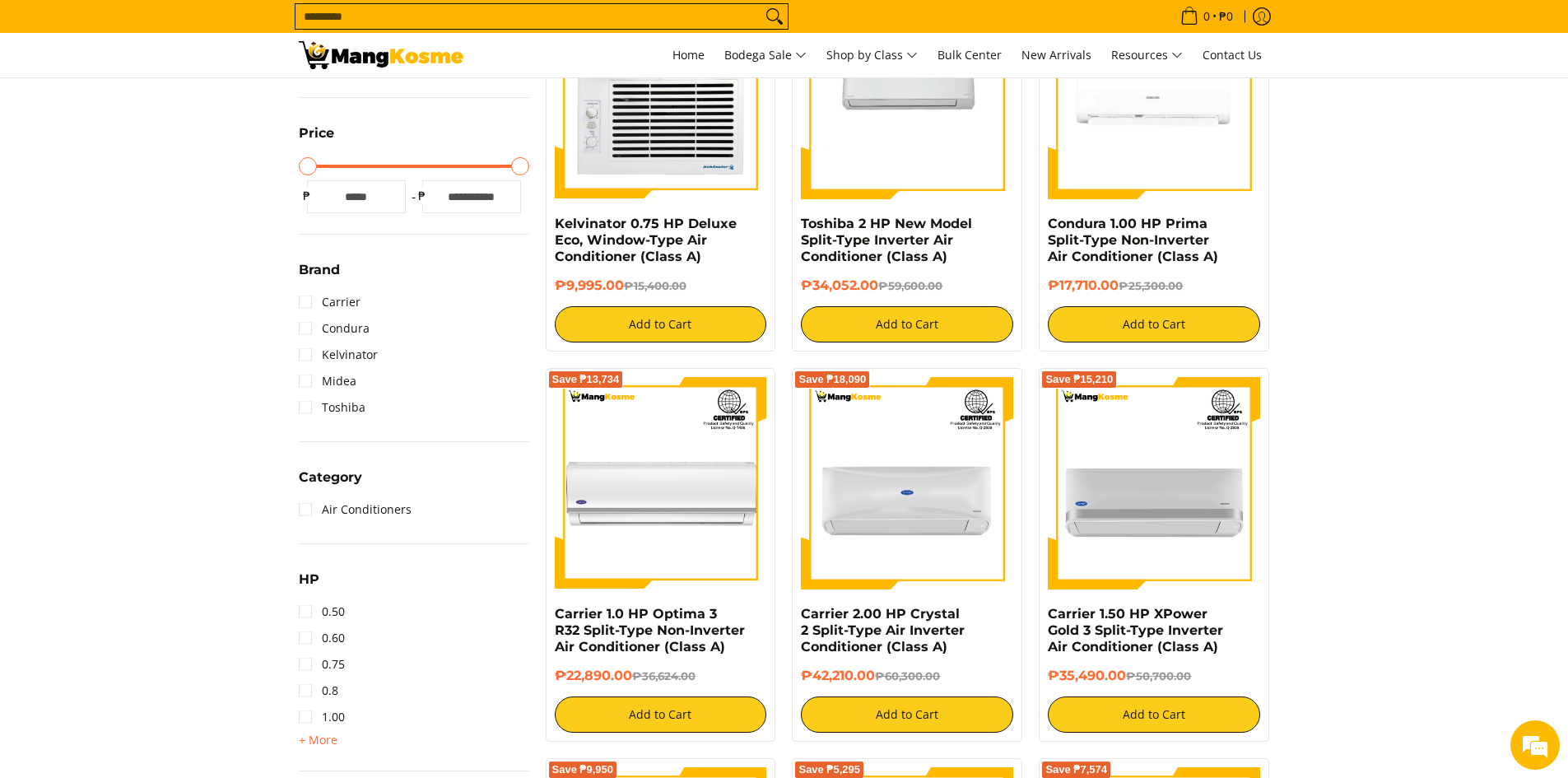
scroll to position [412, 0]
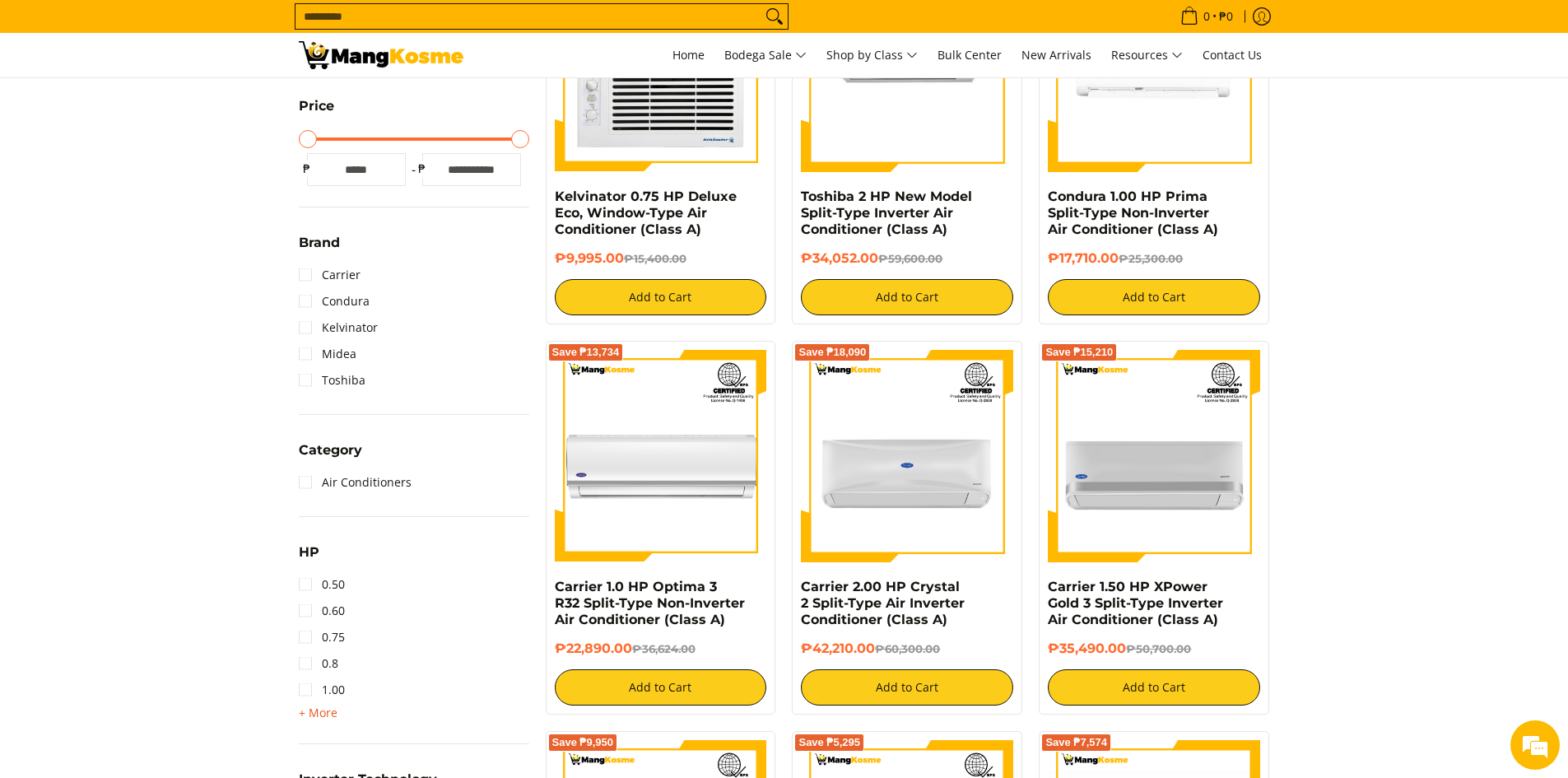
click at [315, 709] on span "+ More" at bounding box center [318, 713] width 39 height 13
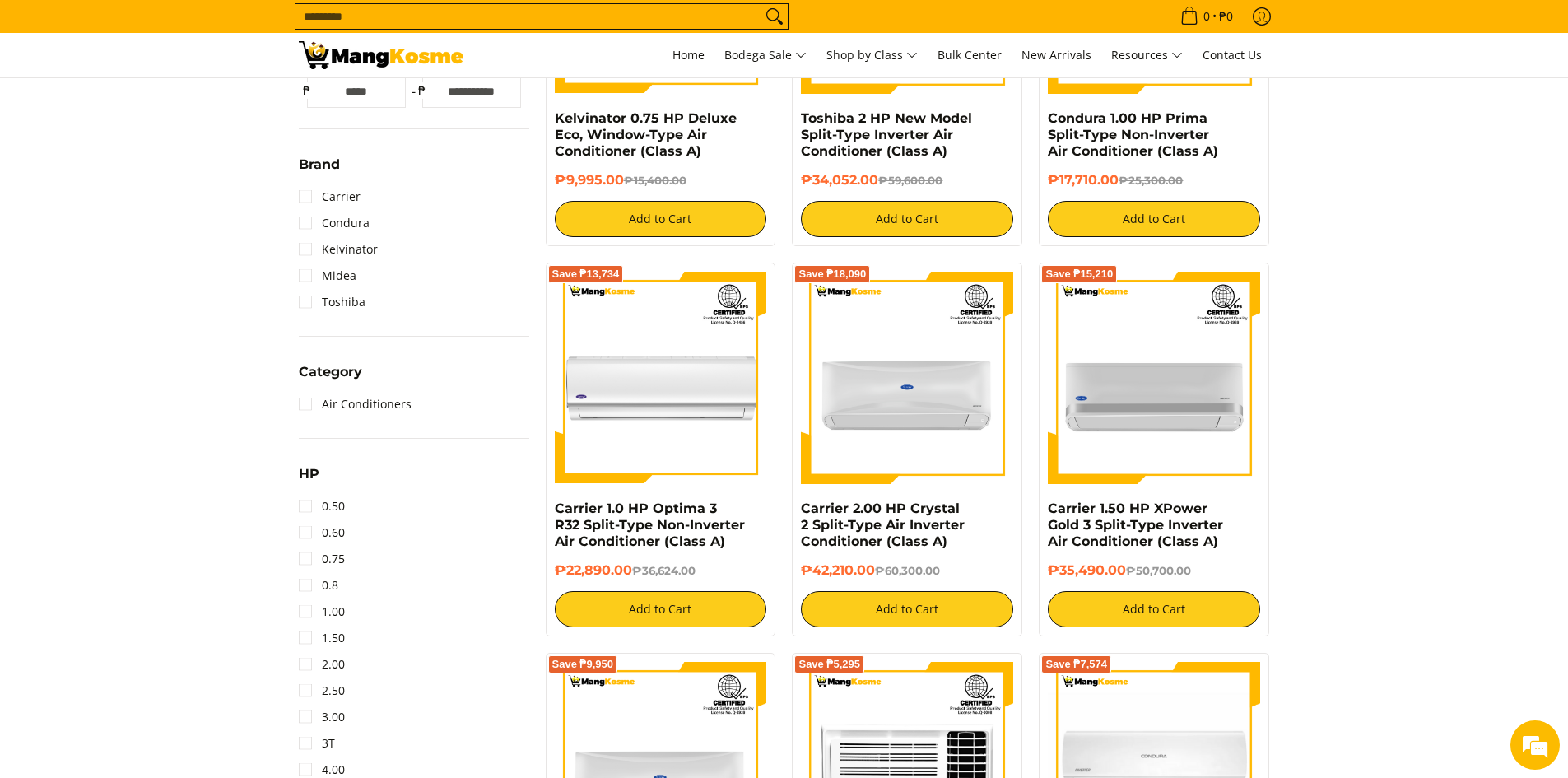
scroll to position [576, 0]
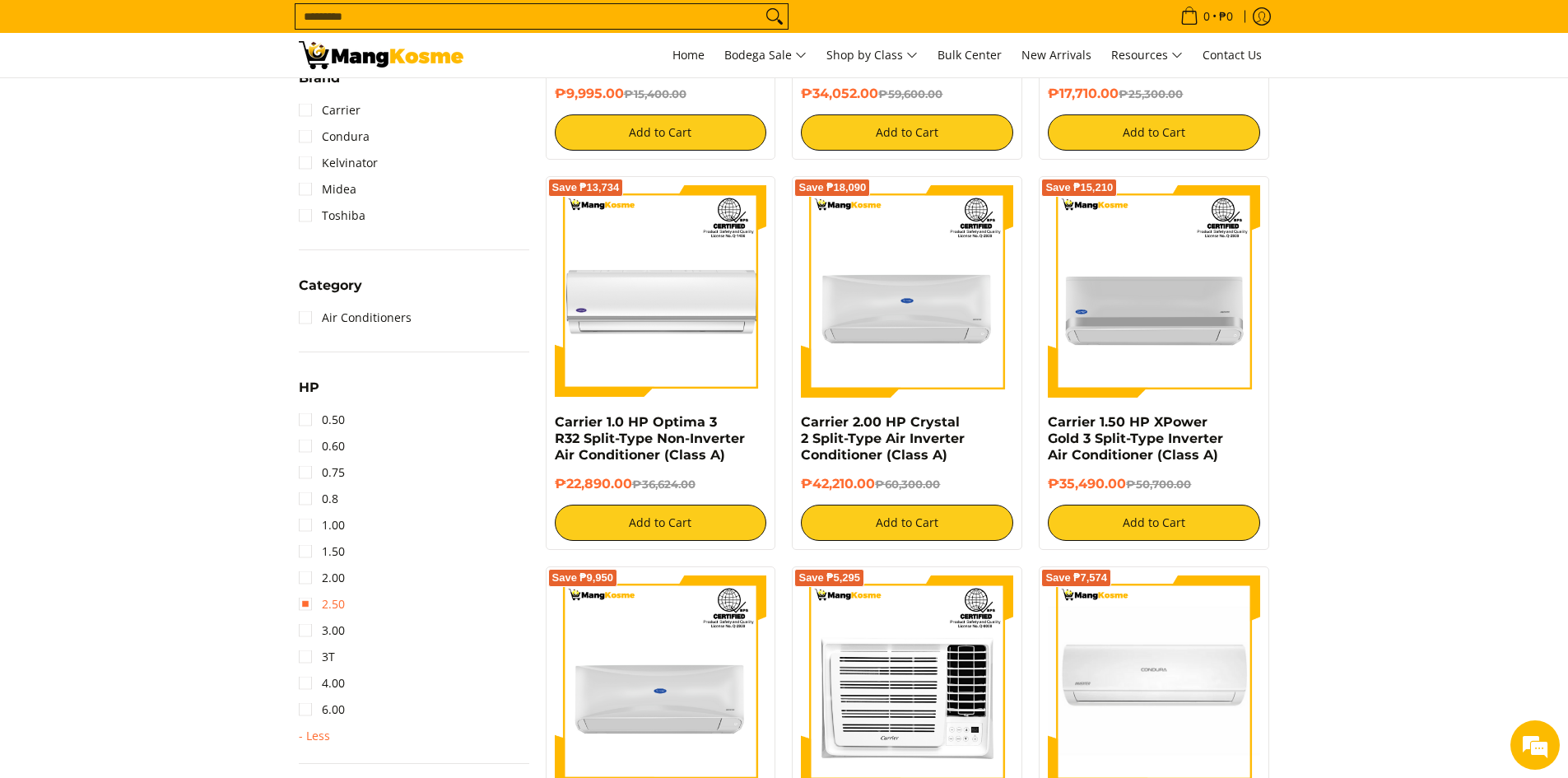
click at [312, 603] on link "2.50" at bounding box center [322, 604] width 46 height 26
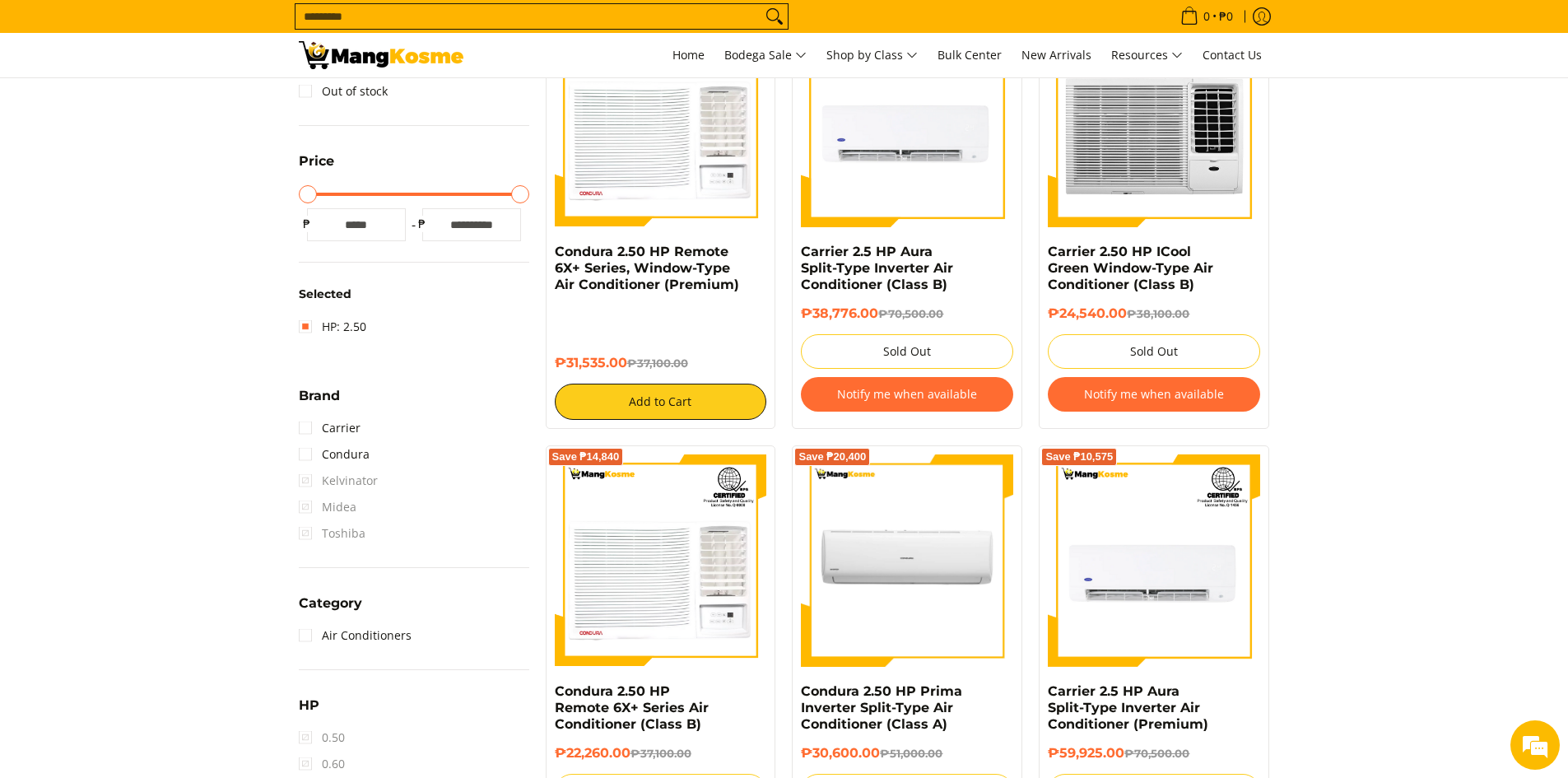
scroll to position [380, 0]
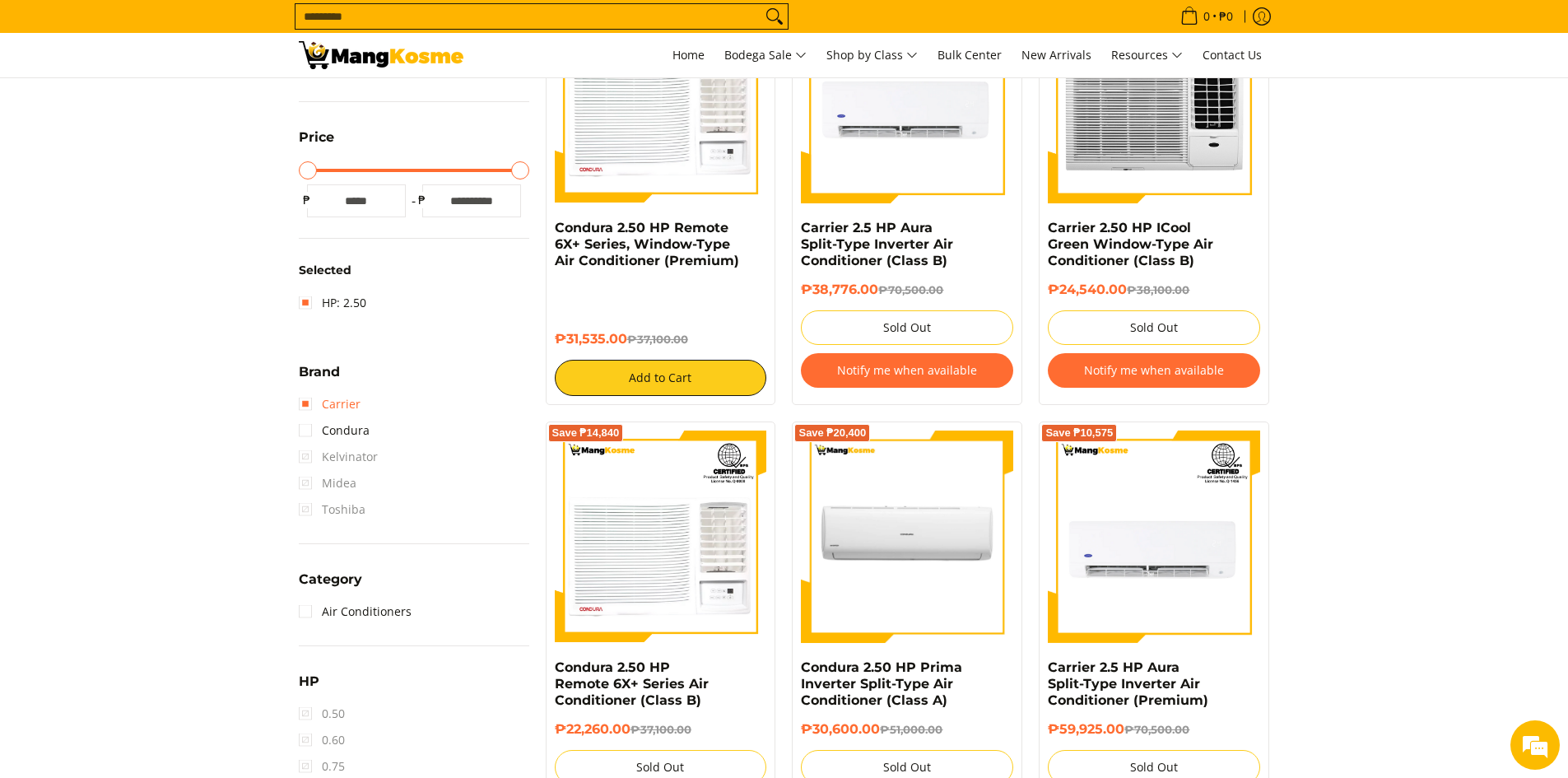
drag, startPoint x: 301, startPoint y: 403, endPoint x: 314, endPoint y: 403, distance: 13.0
click at [302, 403] on link "Carrier" at bounding box center [329, 404] width 62 height 26
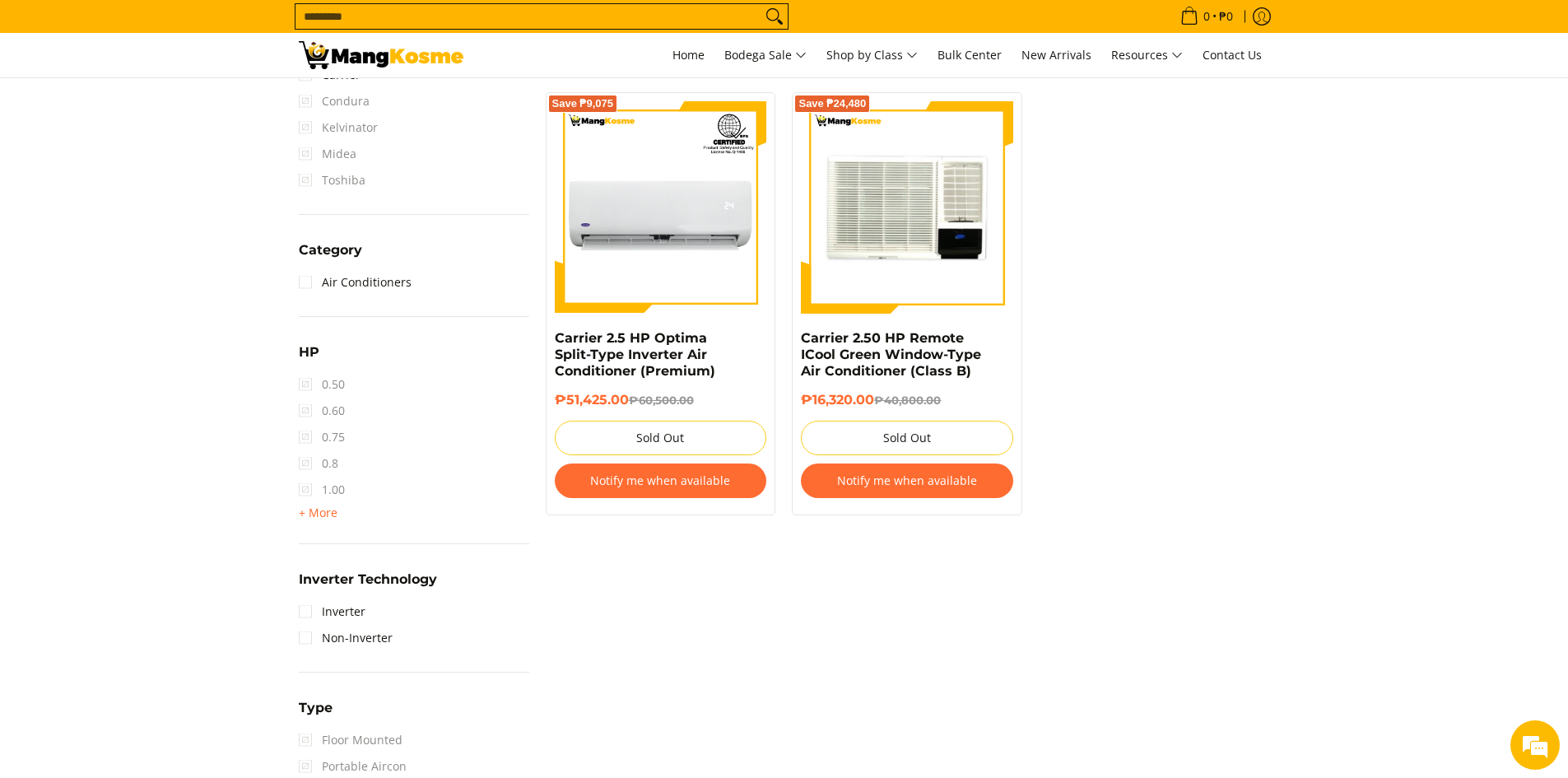
scroll to position [956, 0]
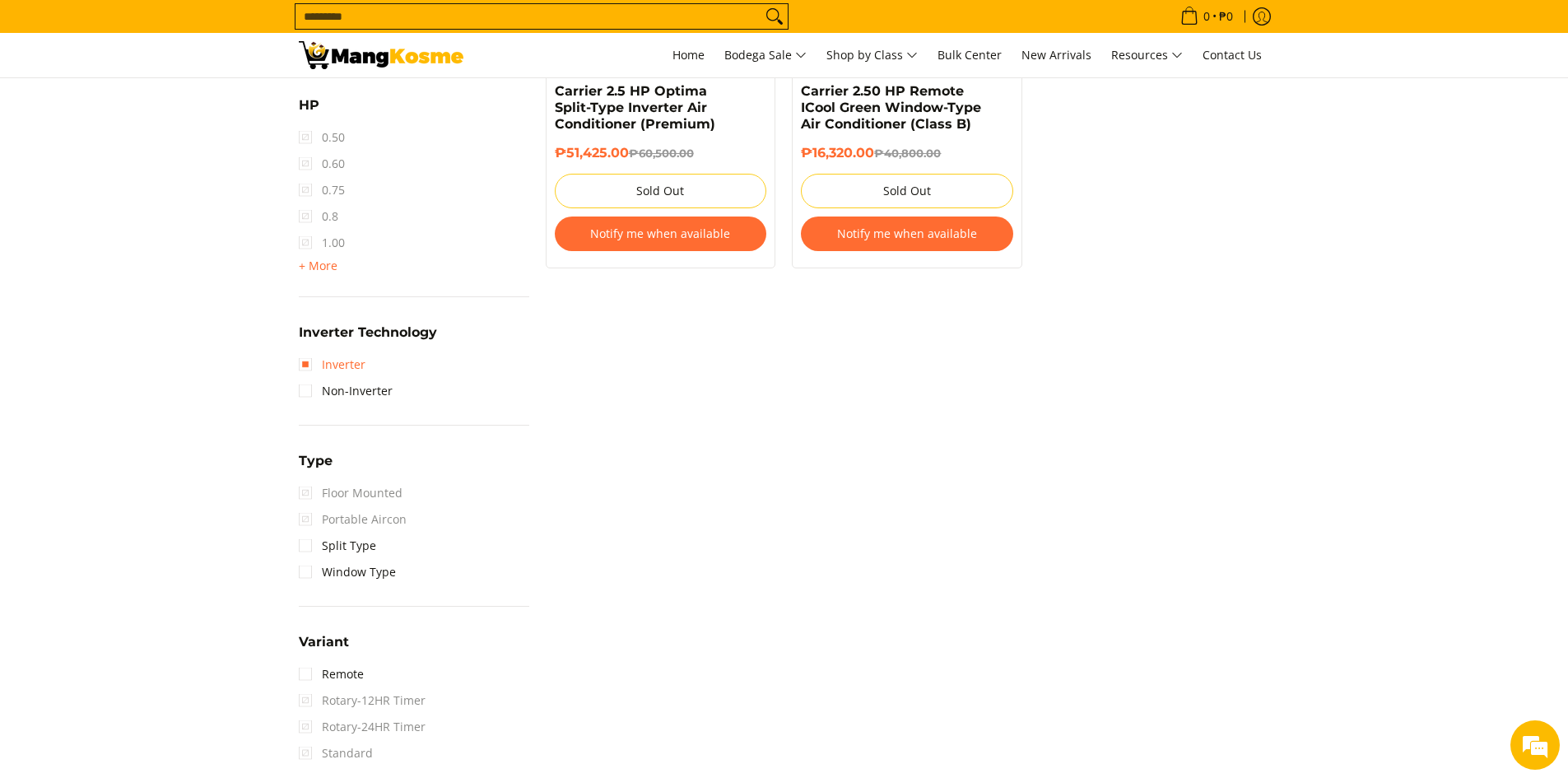
click at [315, 367] on link "Inverter" at bounding box center [332, 365] width 67 height 26
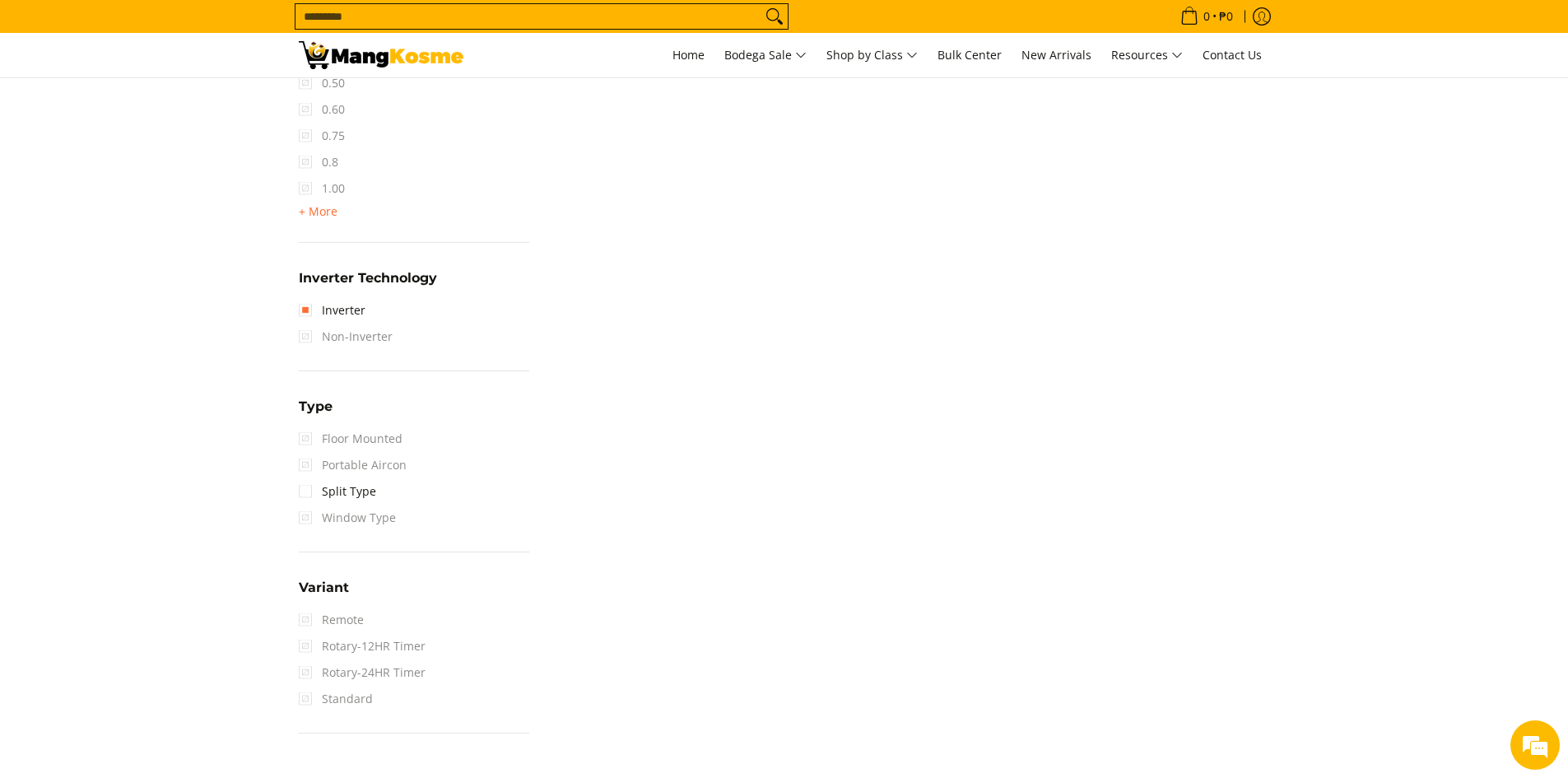
scroll to position [1039, 0]
click at [305, 488] on link "Split Type" at bounding box center [338, 490] width 78 height 26
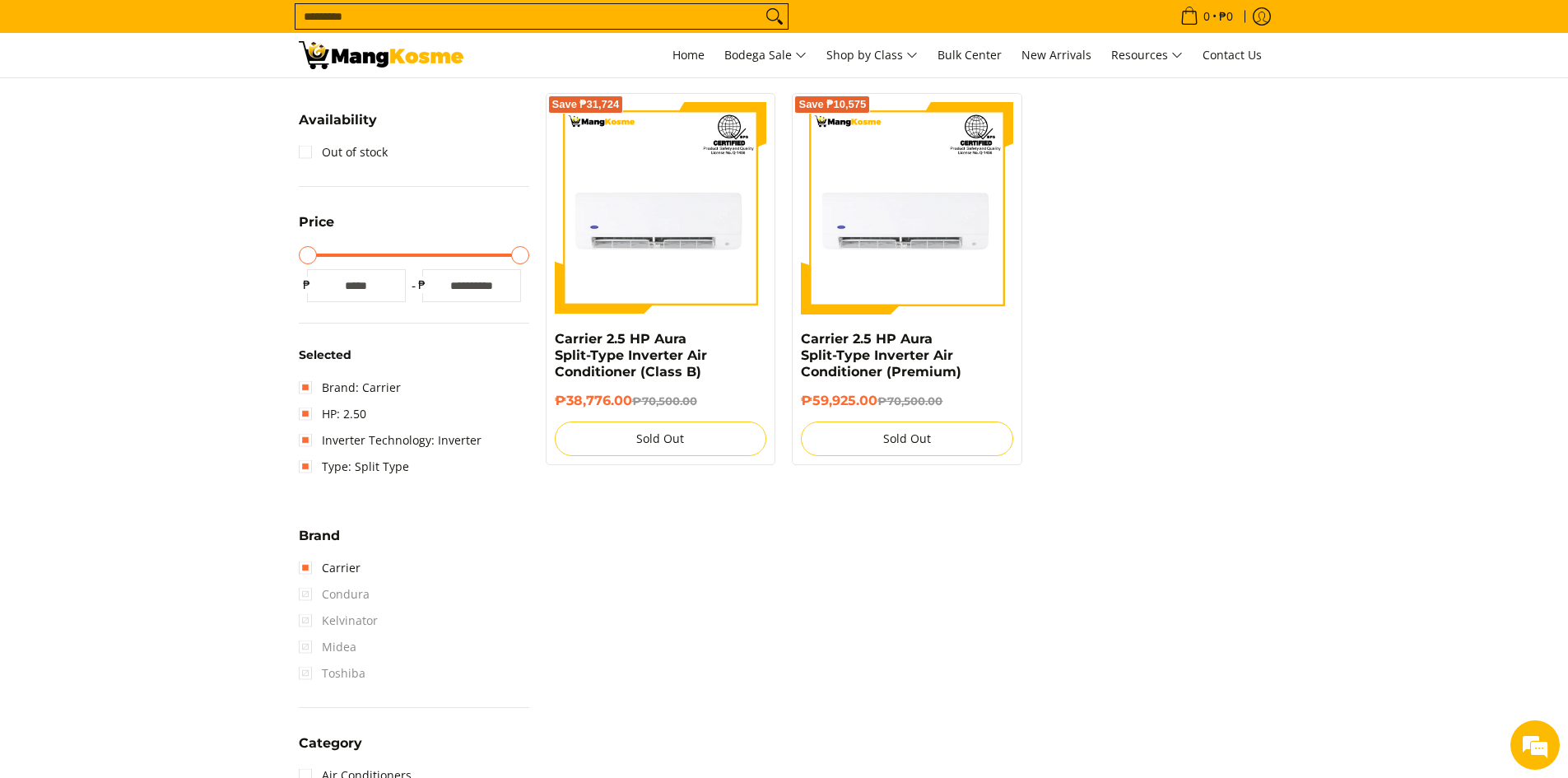
scroll to position [215, 0]
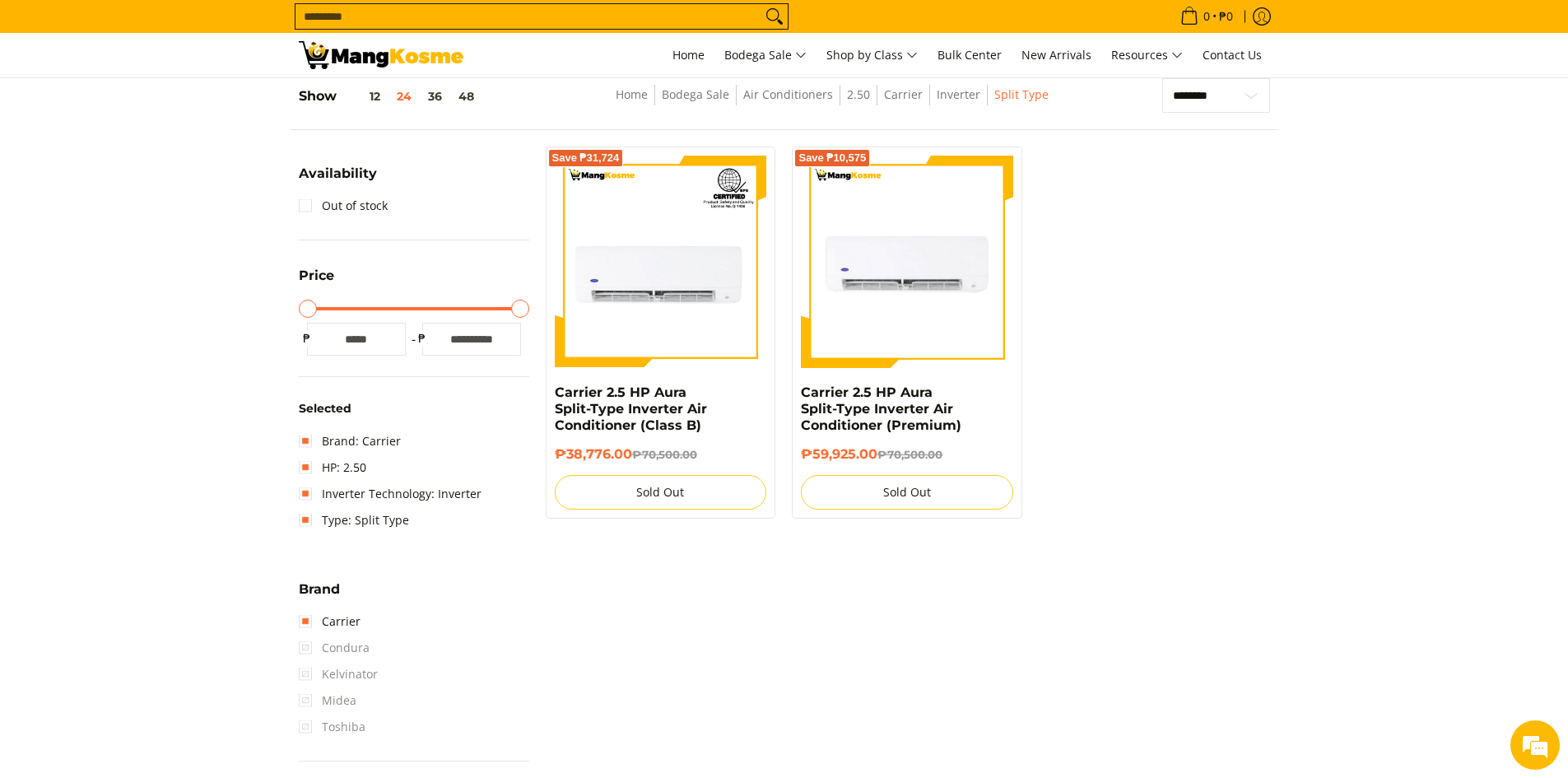
click at [953, 308] on img at bounding box center [906, 262] width 212 height 212
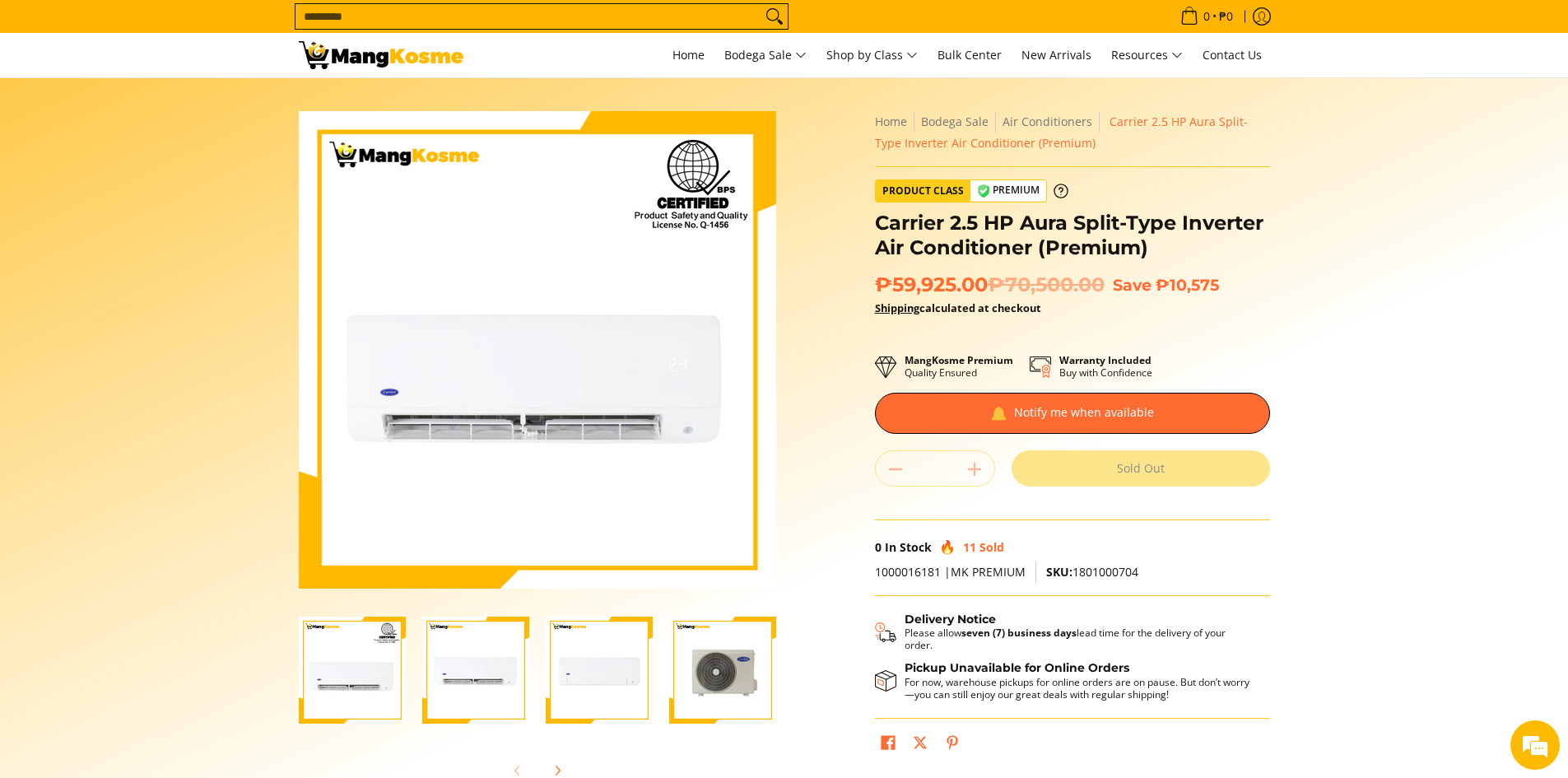
click at [481, 685] on img "Carrier 2.5 HP Aura Split-Type Inverter Air Conditioner (Premium)-2" at bounding box center [476, 670] width 107 height 107
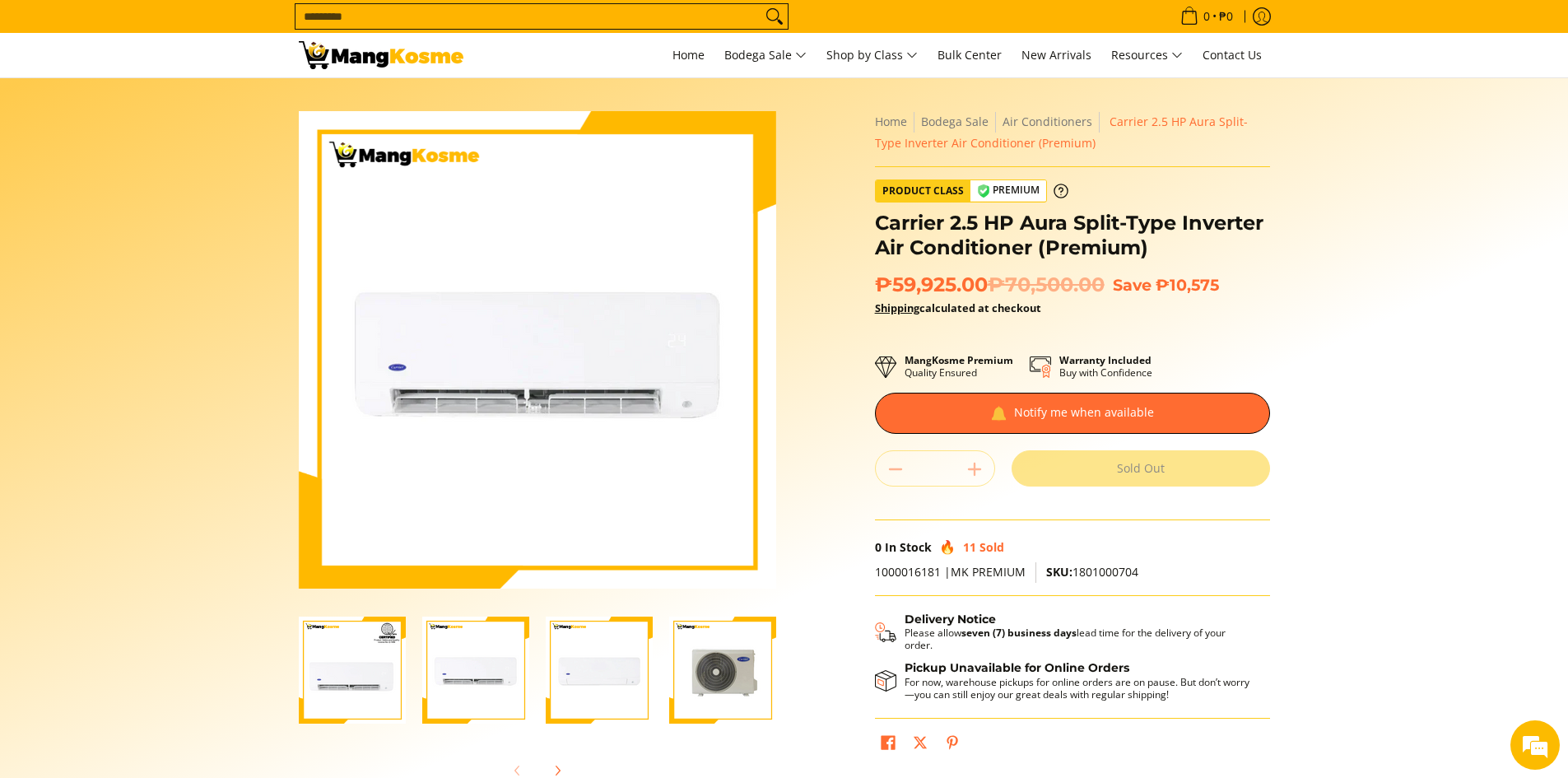
click at [571, 683] on img "Carrier 2.5 HP Aura Split-Type Inverter Air Conditioner (Premium)-3" at bounding box center [599, 670] width 107 height 107
click at [708, 689] on img "Carrier 2.5 HP Aura Split-Type Inverter Air Conditioner (Premium)-4" at bounding box center [723, 670] width 107 height 107
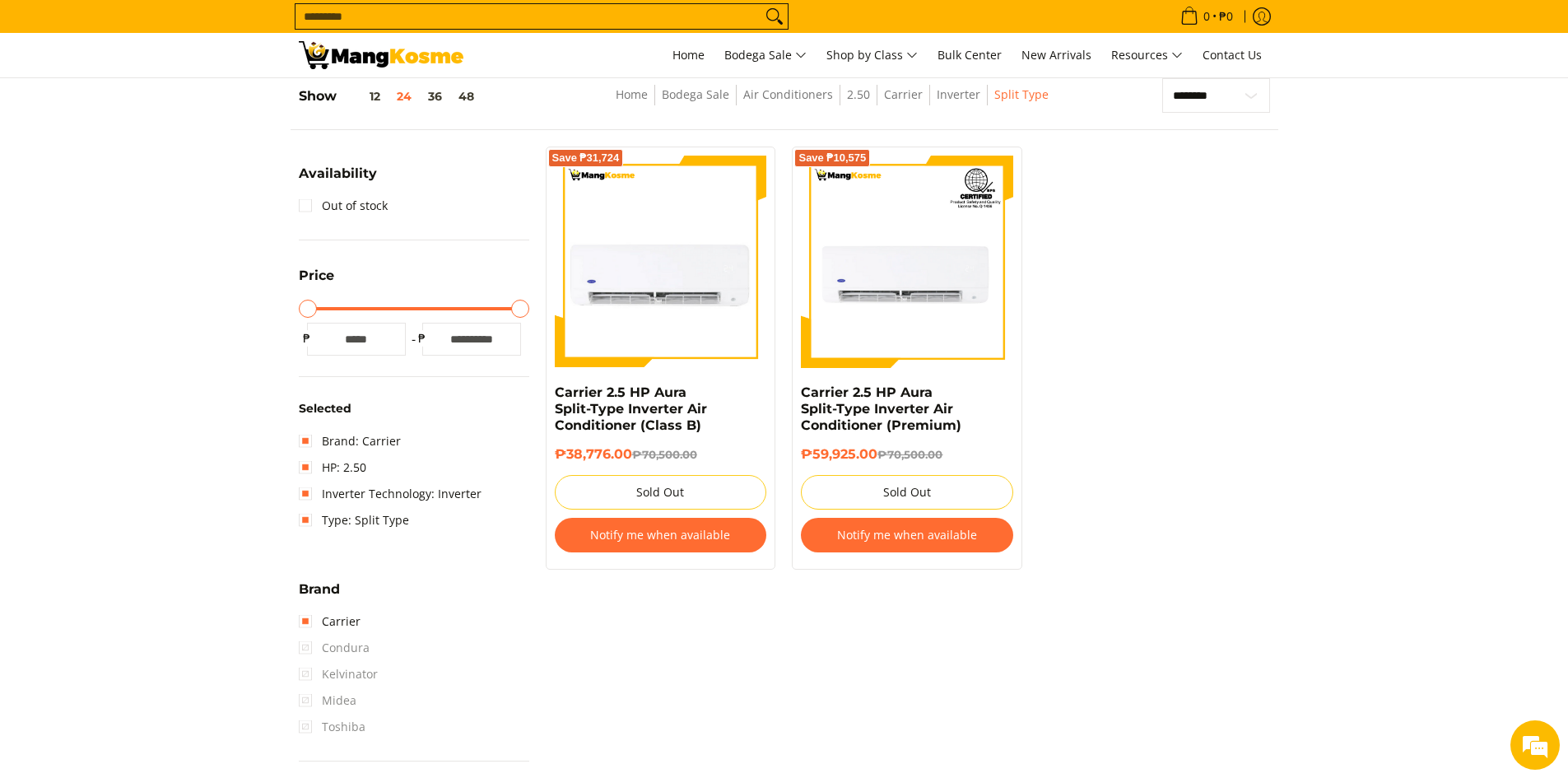
click at [654, 290] on img at bounding box center [660, 262] width 212 height 212
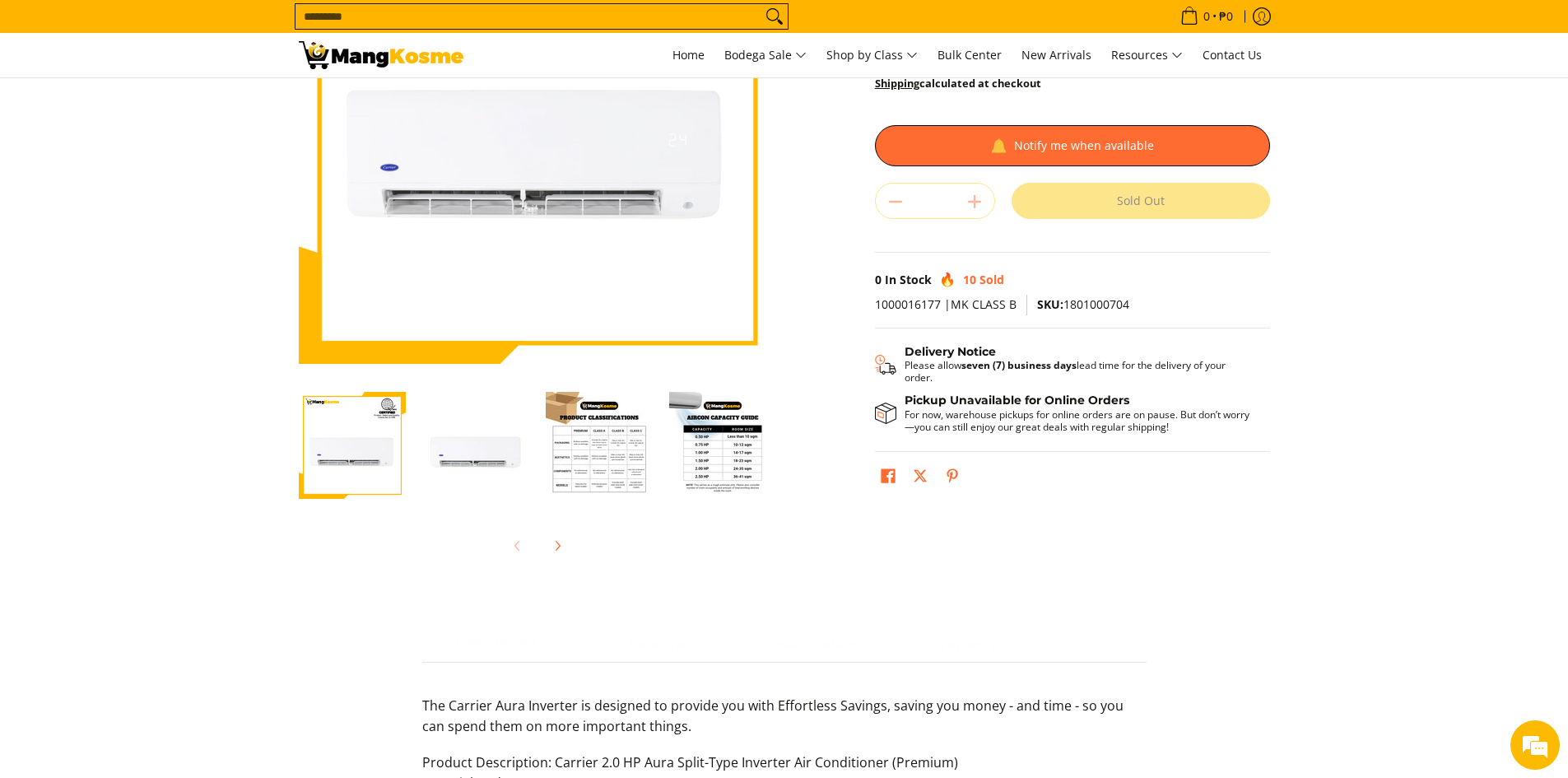
scroll to position [247, 0]
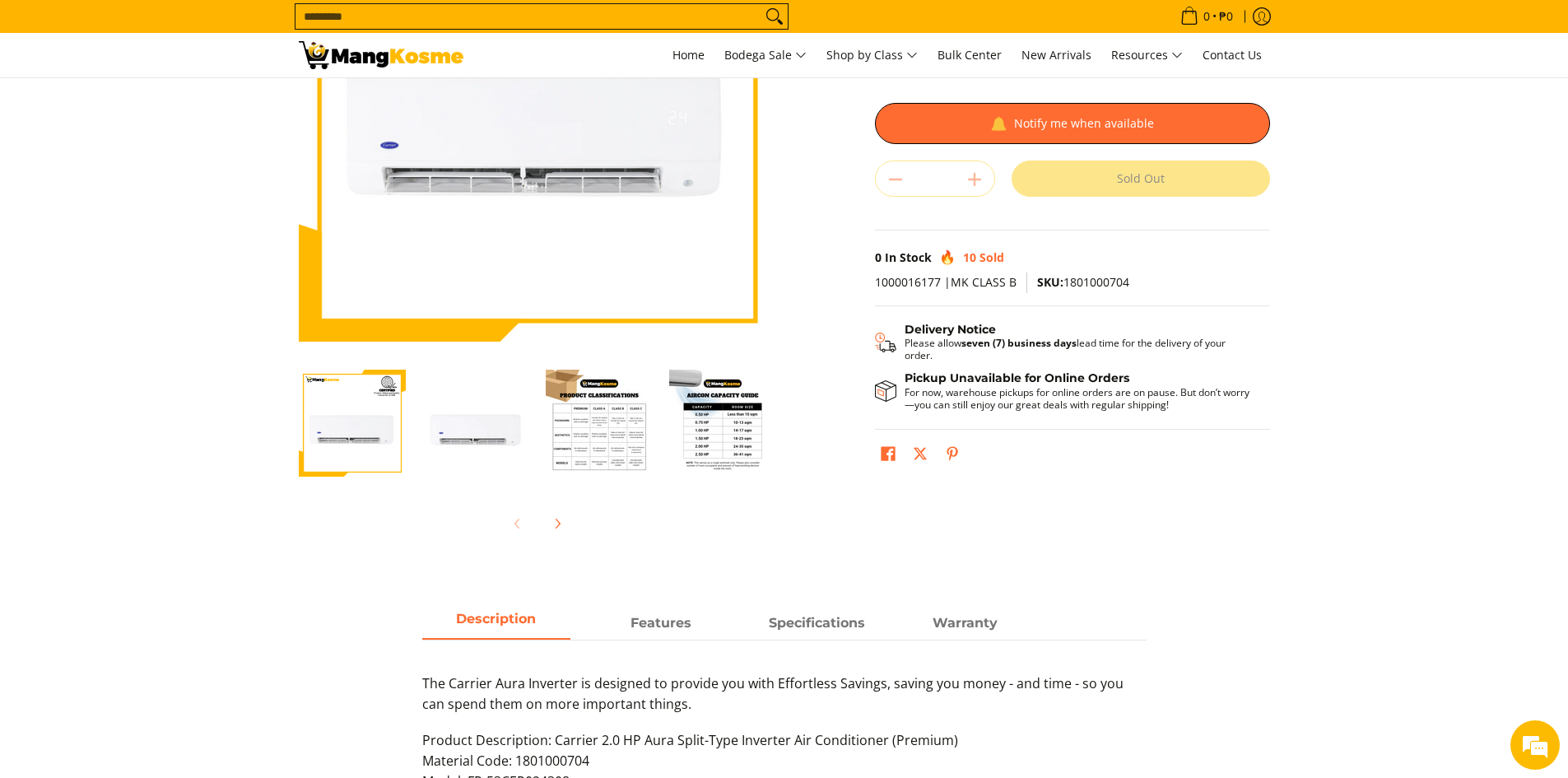
click at [596, 452] on img "Carrier 2.5 HP Aura Split-Type Inverter Air Conditioner (Class B)-3" at bounding box center [599, 423] width 107 height 107
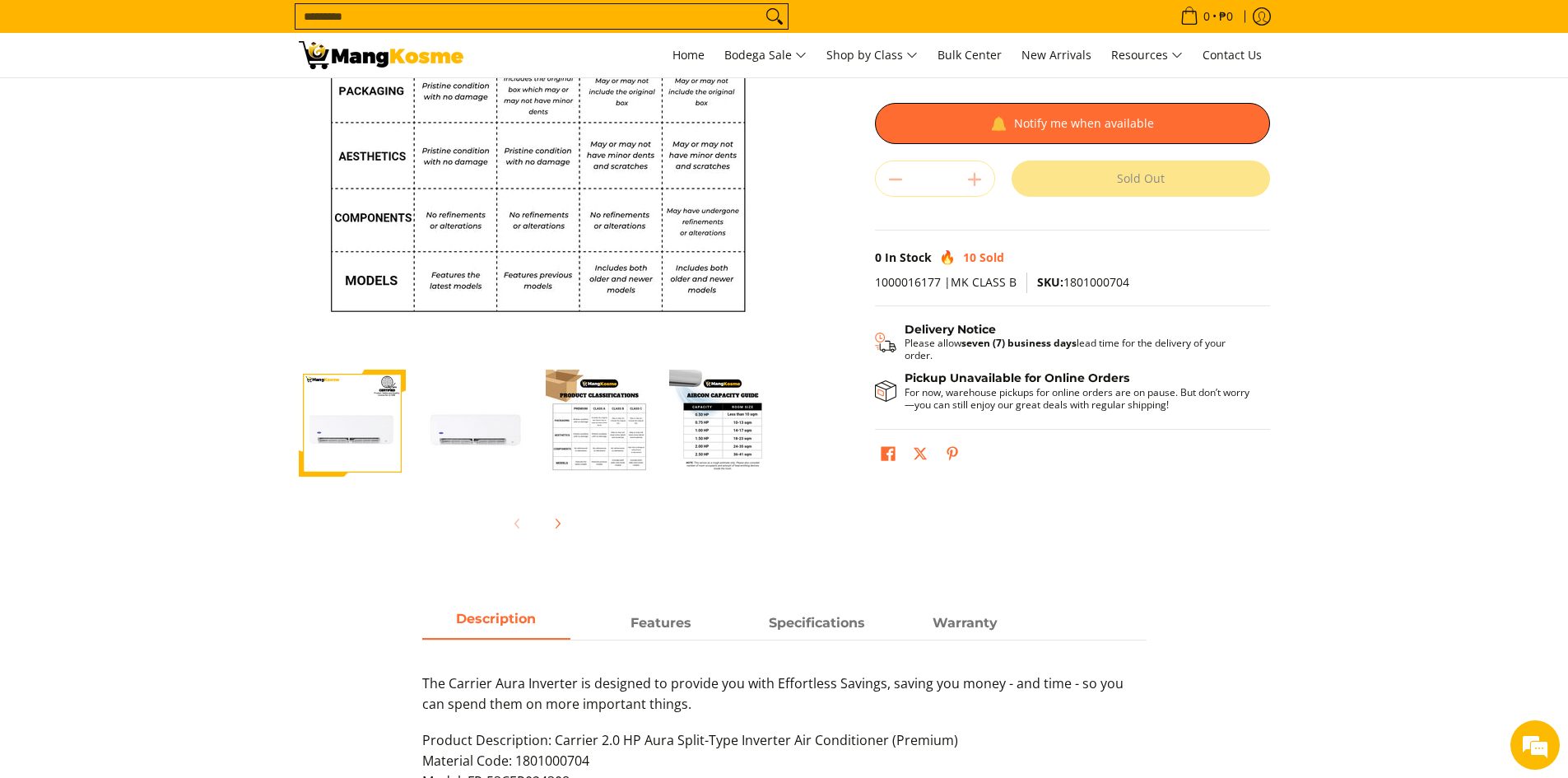
click at [694, 436] on img "Carrier 2.5 HP Aura Split-Type Inverter Air Conditioner (Class B)-4" at bounding box center [723, 423] width 107 height 107
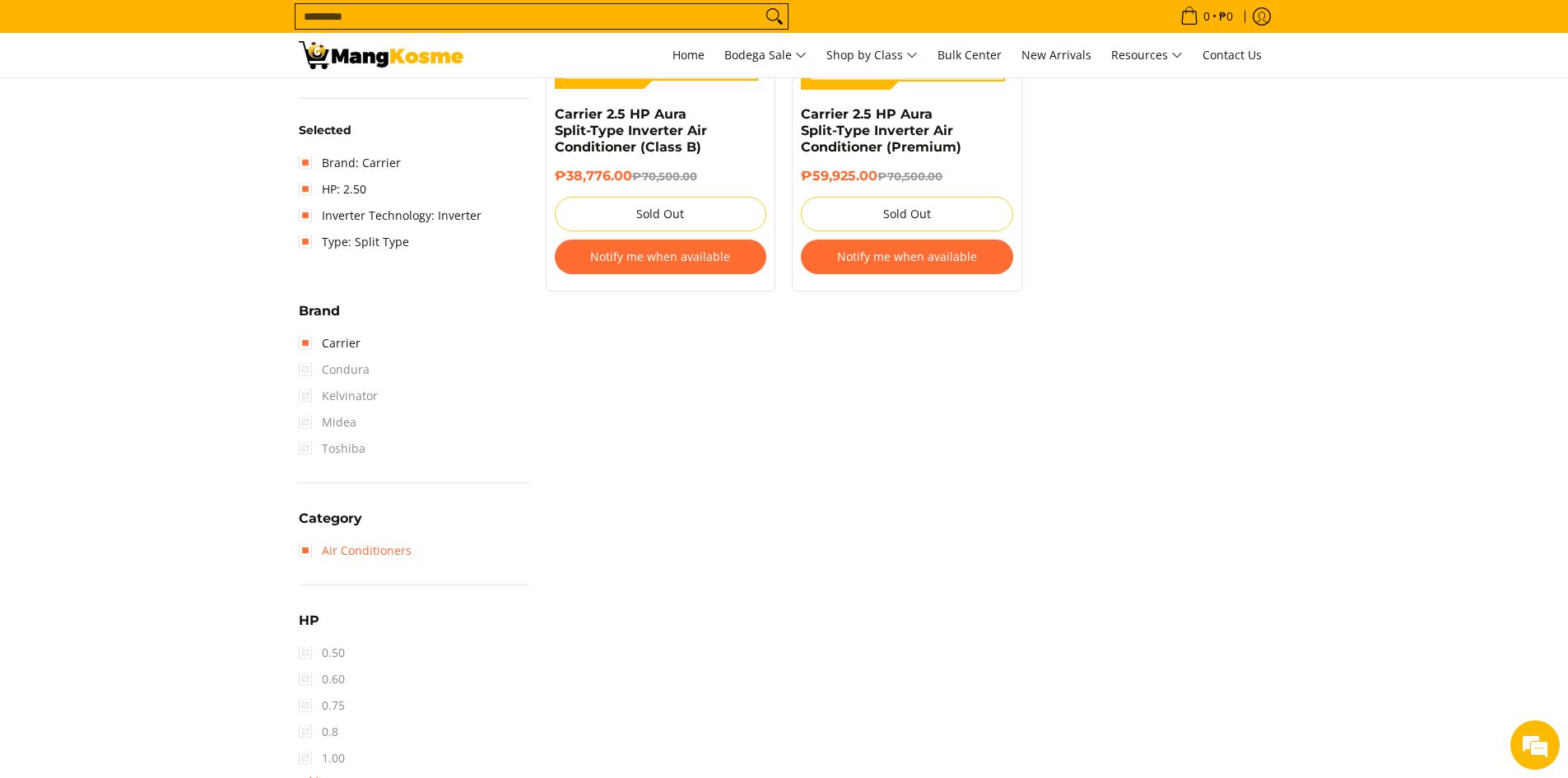
click at [311, 547] on link "Air Conditioners" at bounding box center [355, 550] width 113 height 26
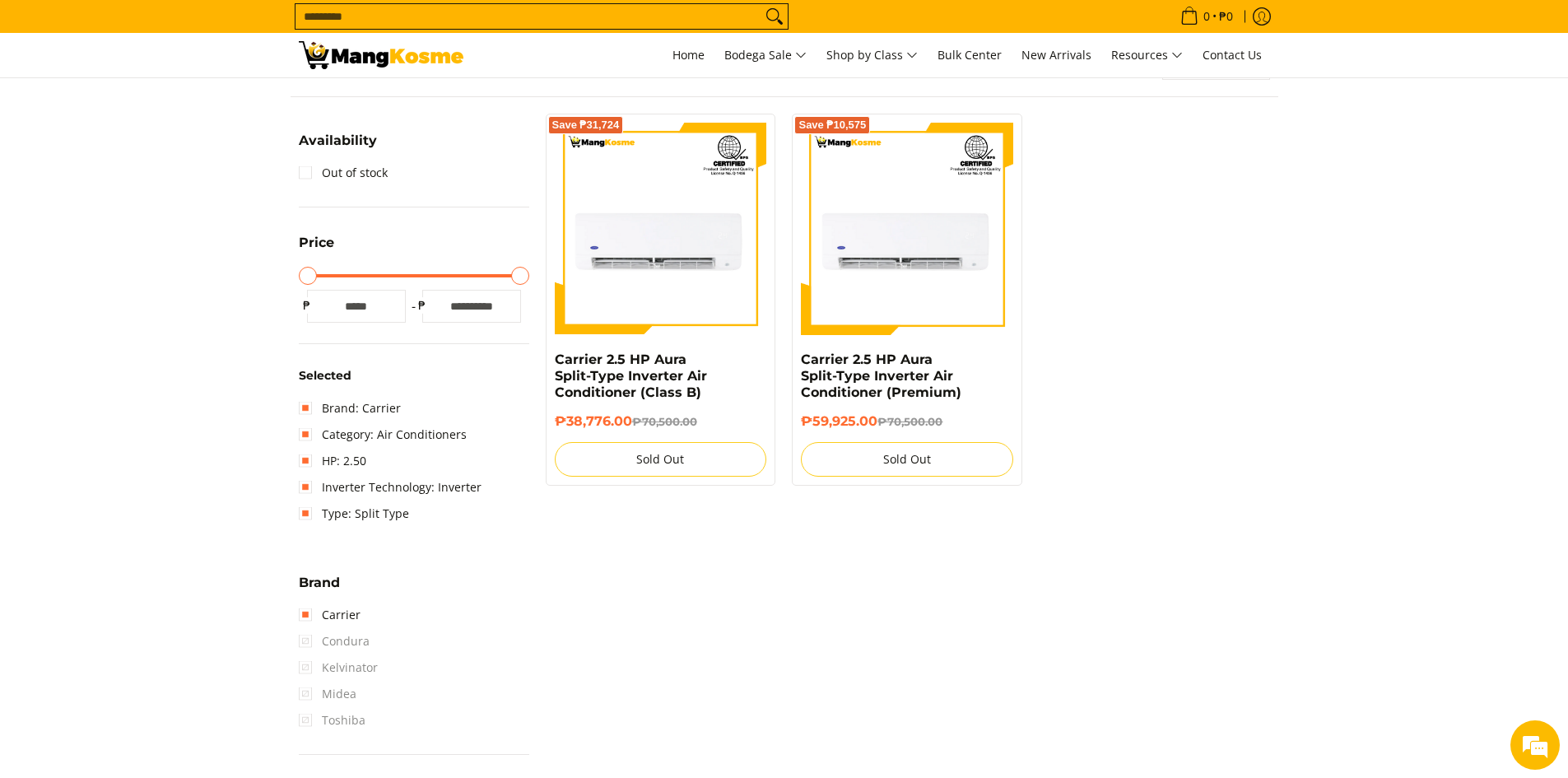
scroll to position [215, 0]
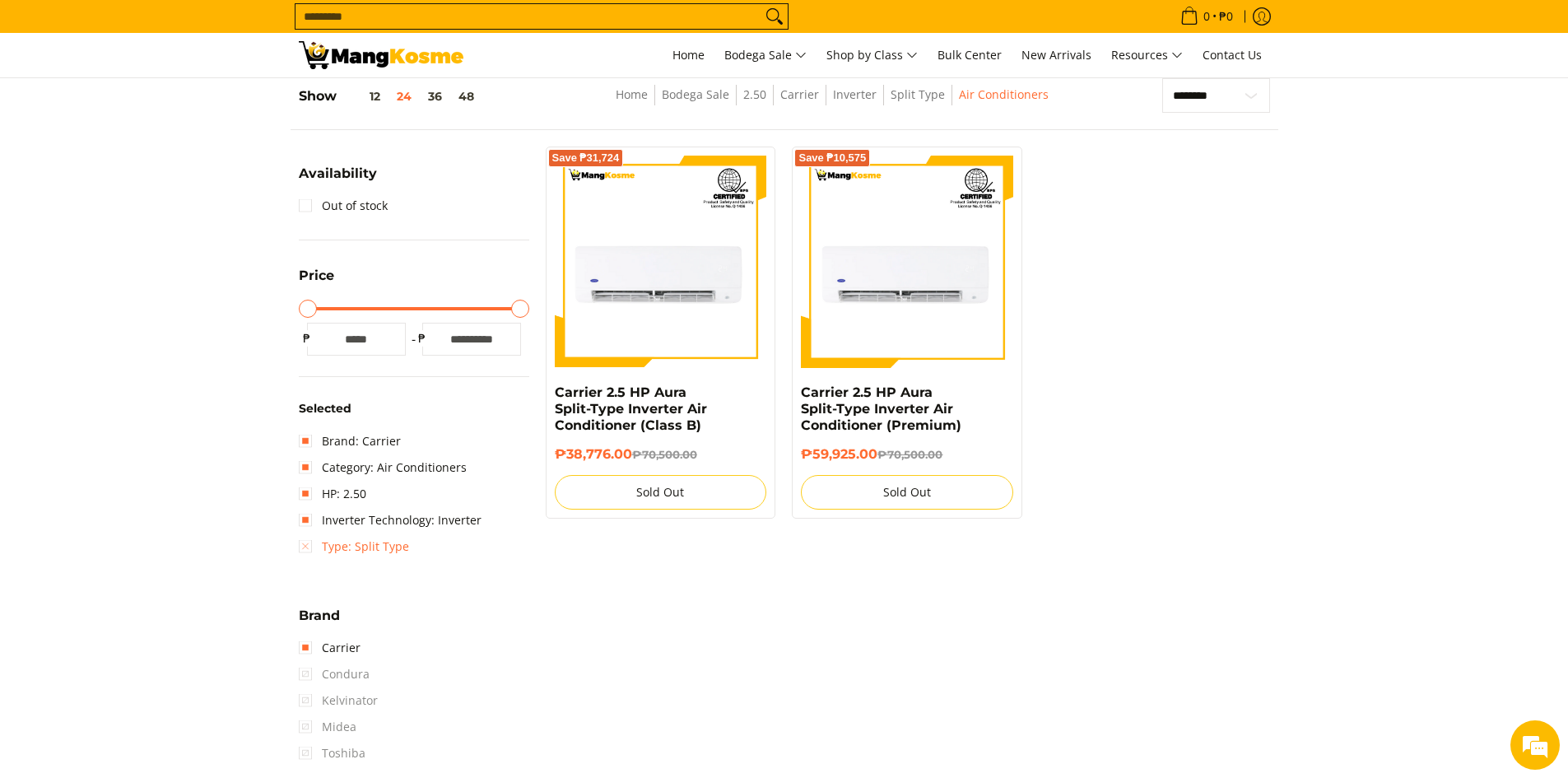
click at [366, 547] on link "Type: Split Type" at bounding box center [354, 546] width 111 height 26
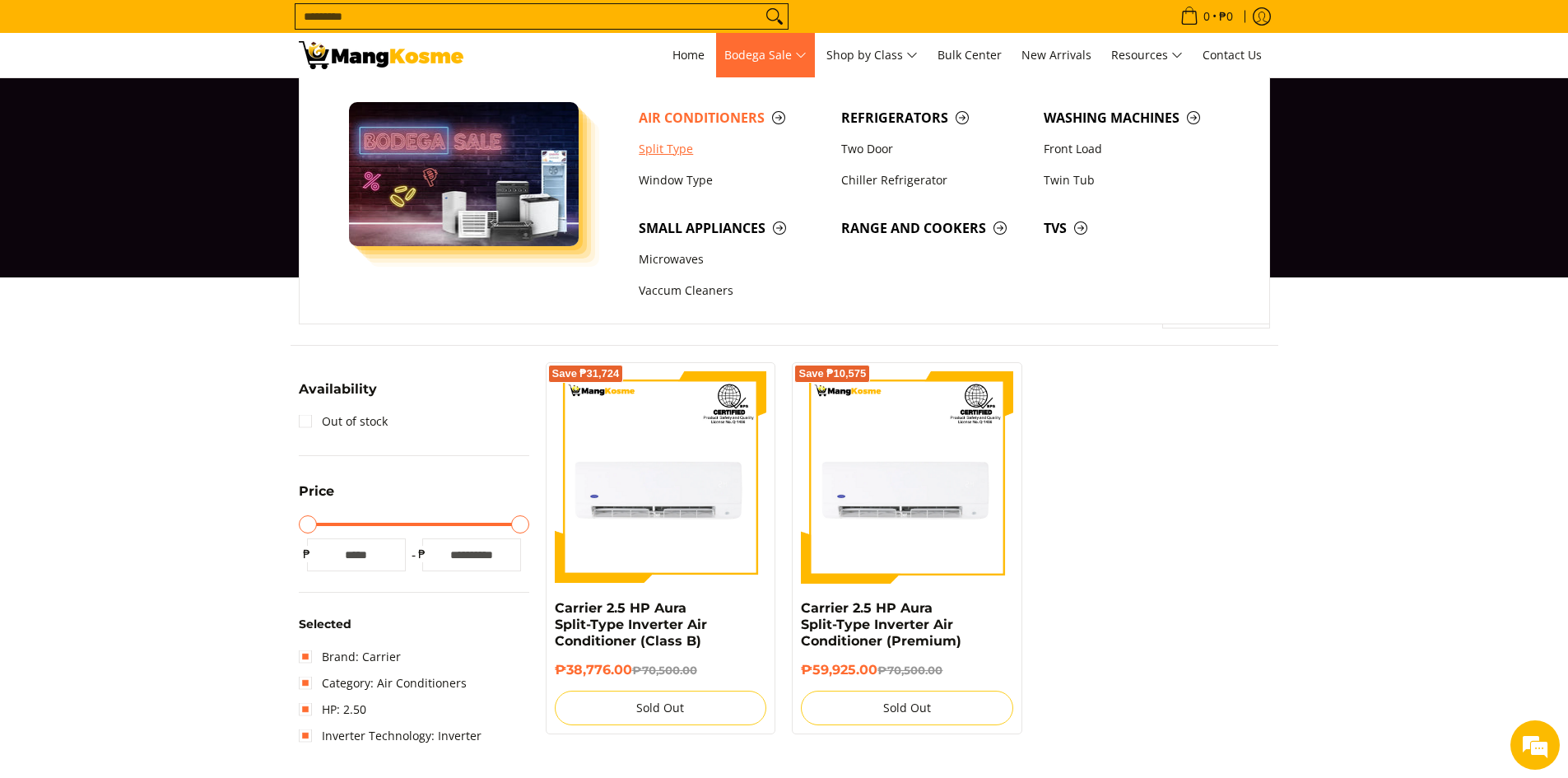
click at [680, 144] on link "Split Type" at bounding box center [731, 149] width 202 height 31
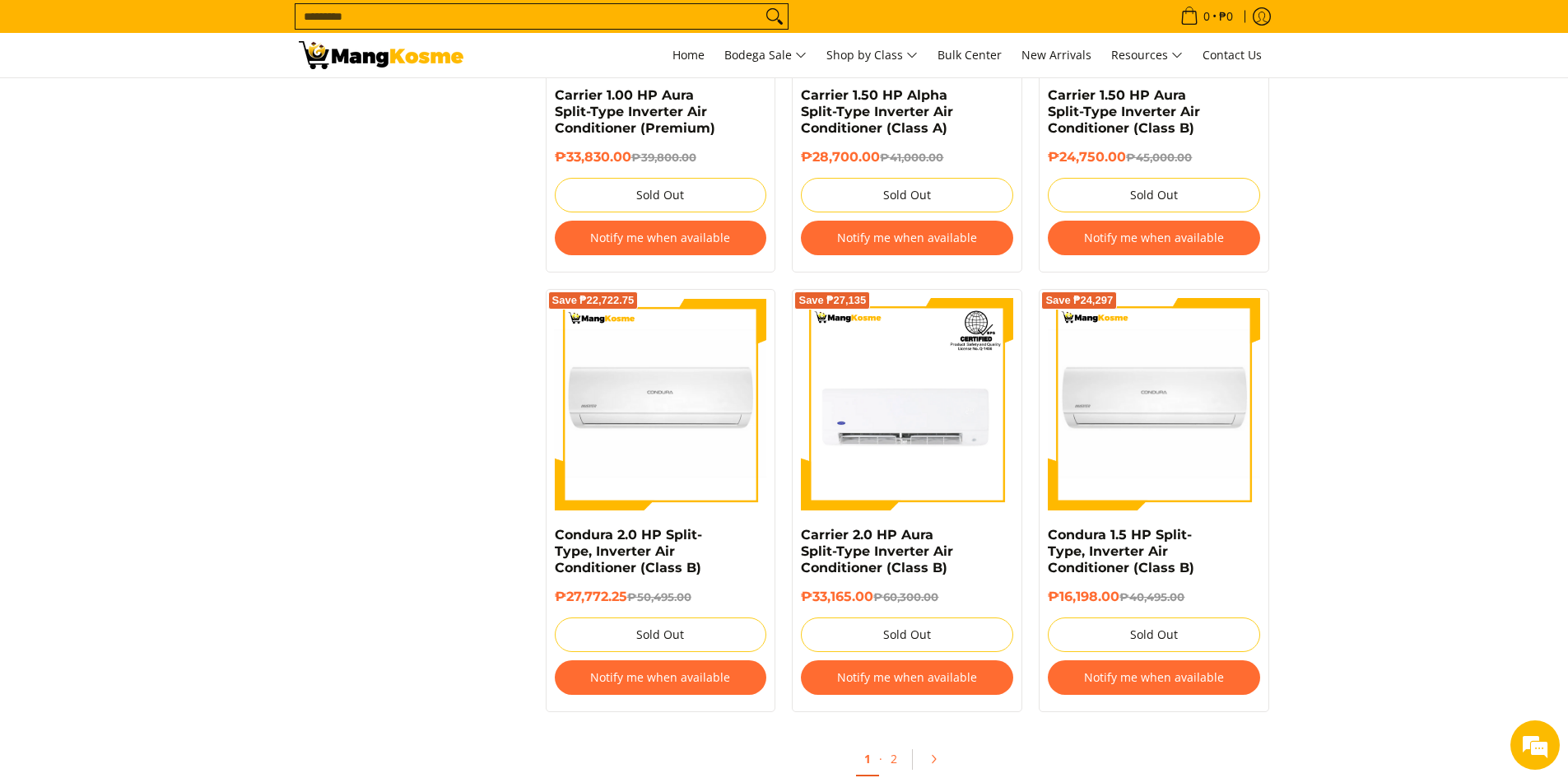
scroll to position [3127, 0]
